Goal: Navigation & Orientation: Find specific page/section

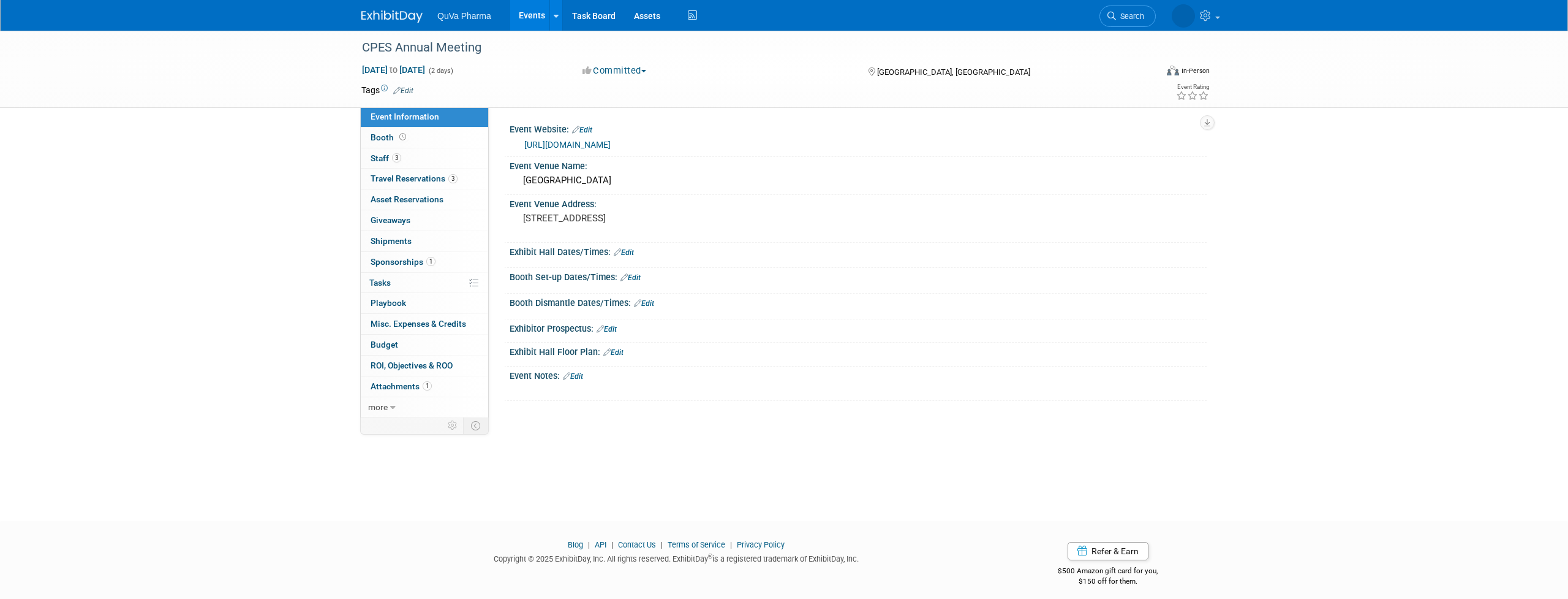
click at [531, 8] on link "Events" at bounding box center [532, 15] width 45 height 31
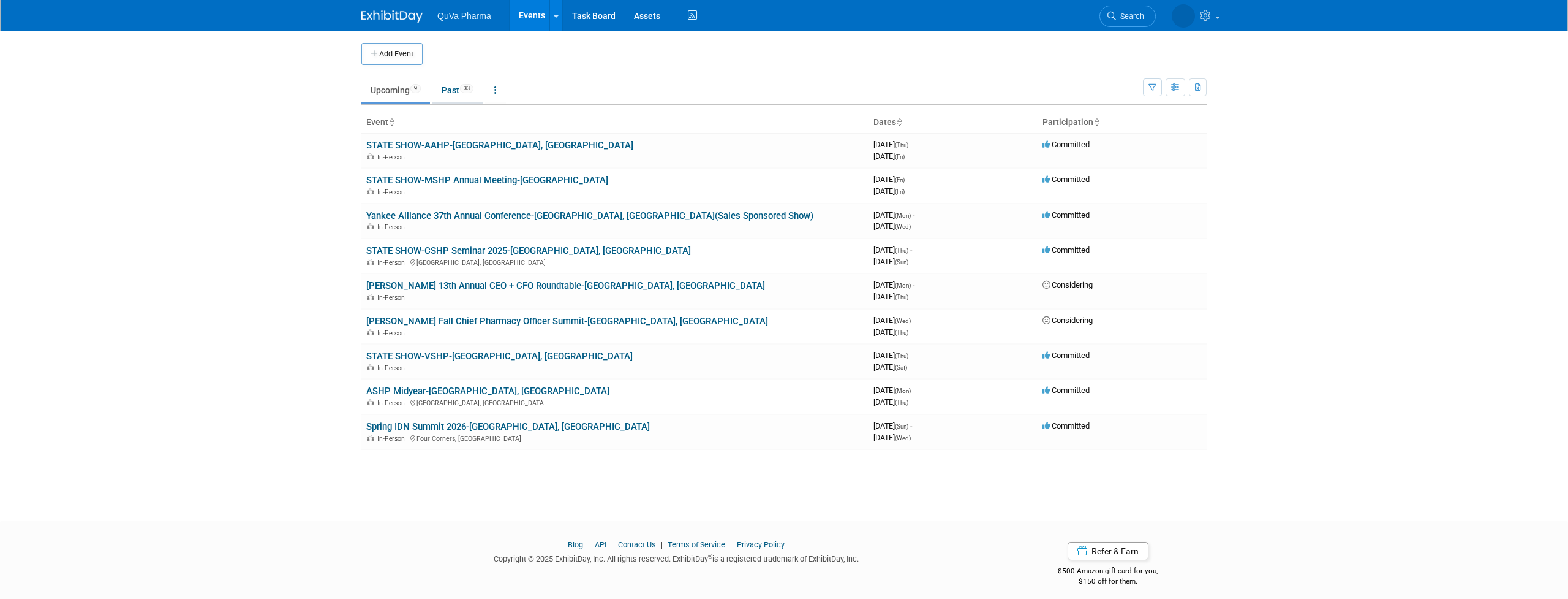
click at [455, 92] on link "Past 33" at bounding box center [457, 90] width 50 height 23
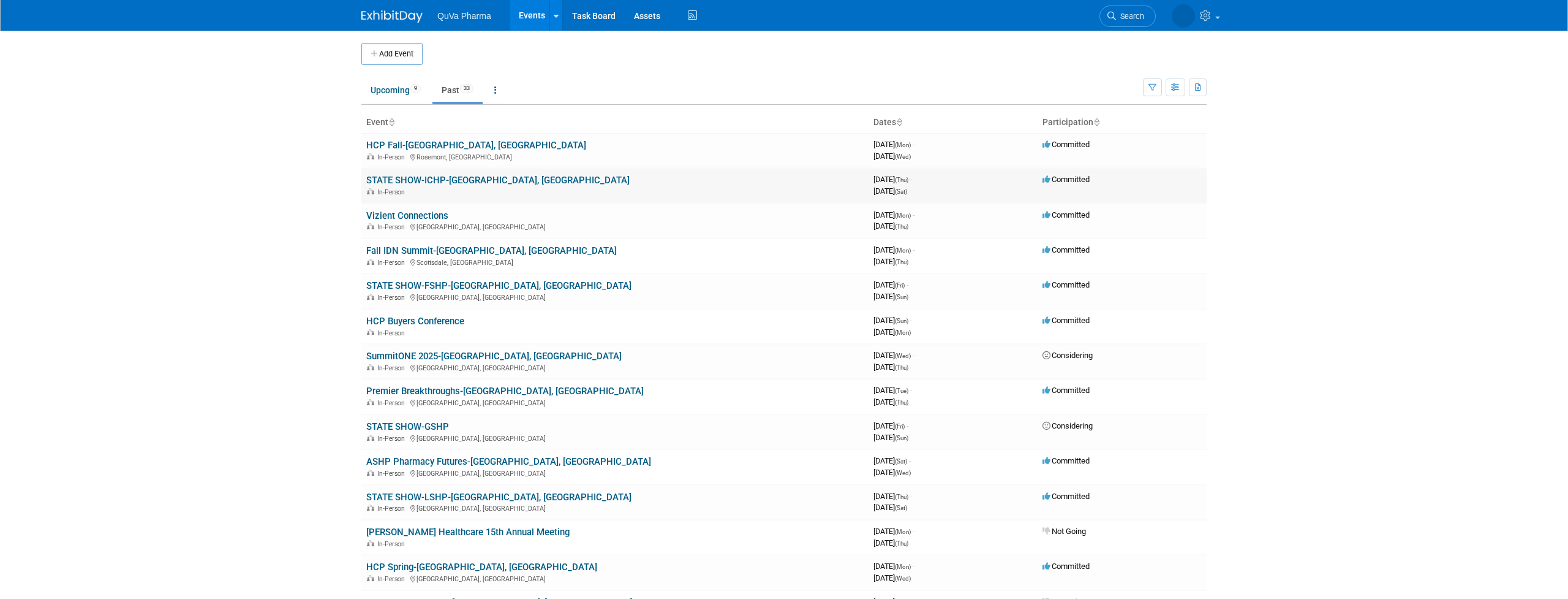
click at [444, 180] on link "STATE SHOW-ICHP-[GEOGRAPHIC_DATA], [GEOGRAPHIC_DATA]" at bounding box center [497, 180] width 263 height 11
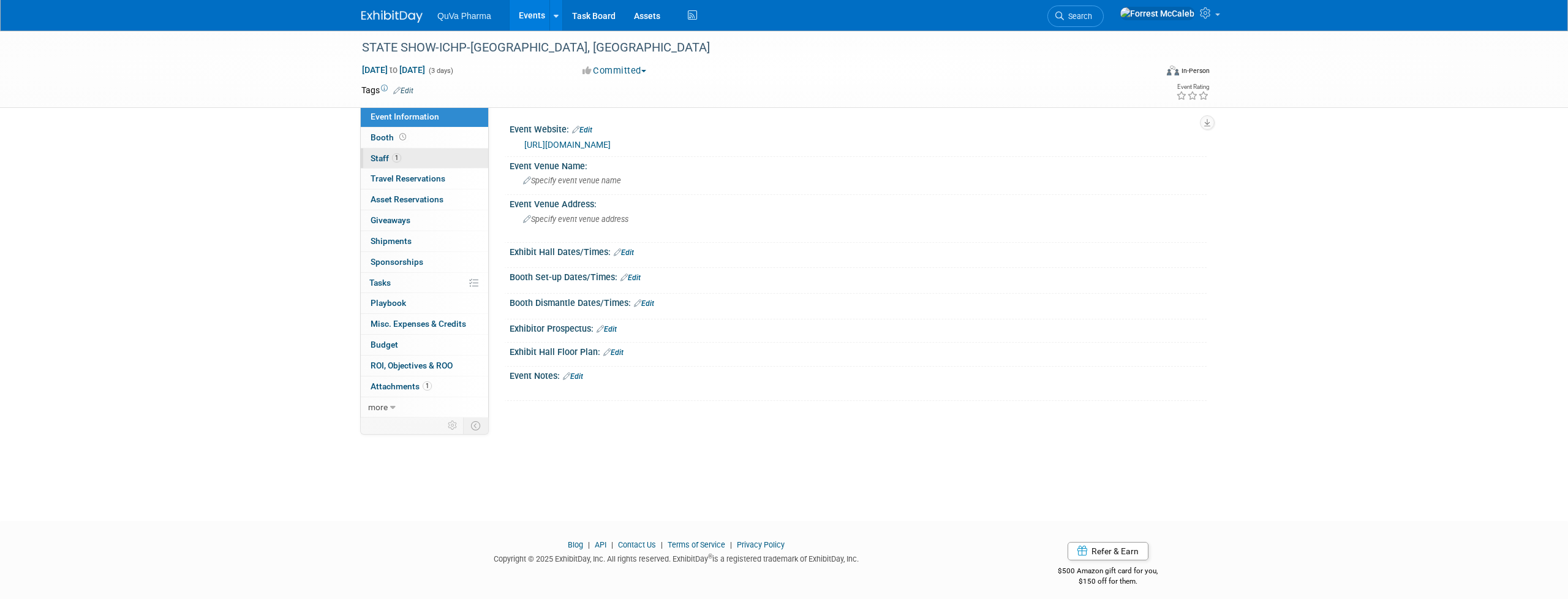
click at [378, 153] on span "Staff 1" at bounding box center [386, 158] width 30 height 10
